Goal: Information Seeking & Learning: Learn about a topic

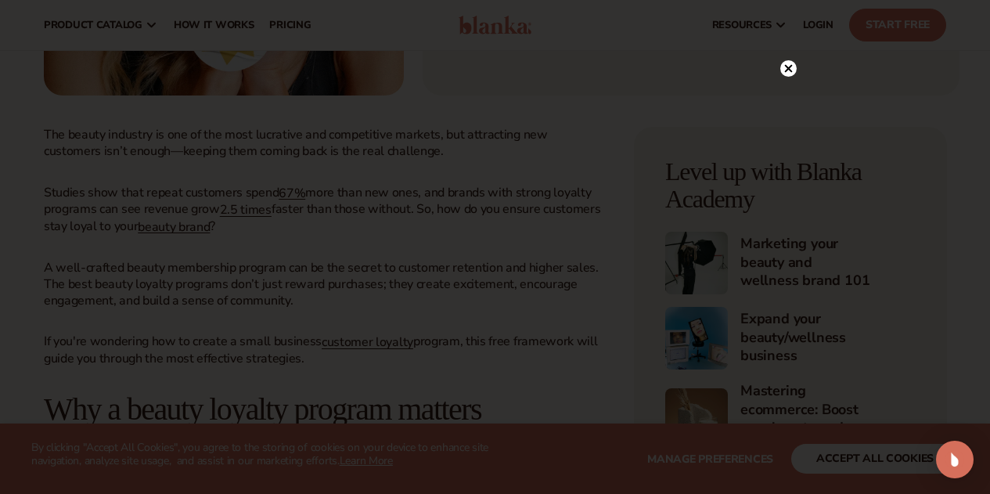
scroll to position [423, 0]
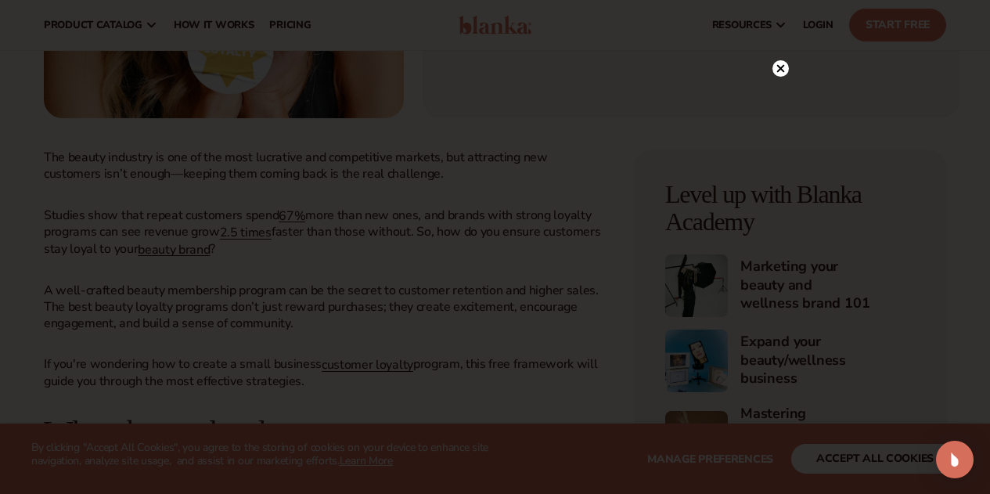
click at [773, 72] on icon at bounding box center [781, 68] width 16 height 16
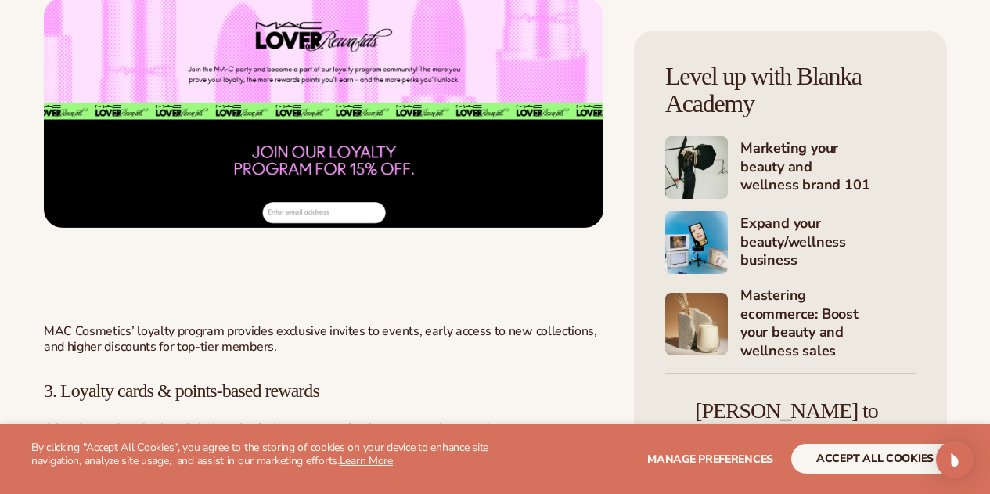
scroll to position [2587, 0]
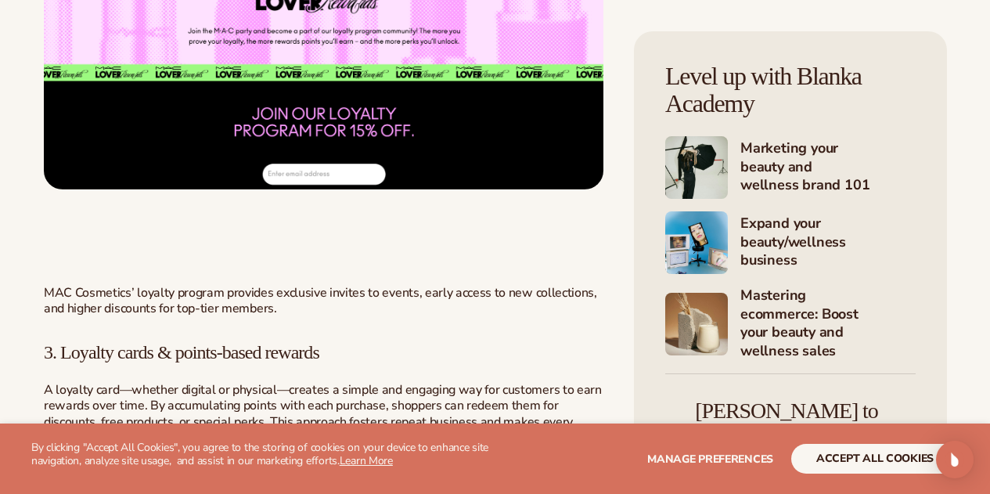
drag, startPoint x: 290, startPoint y: 196, endPoint x: 149, endPoint y: 192, distance: 141.0
copy span "MAC Lover Rewards"
